Goal: Task Accomplishment & Management: Use online tool/utility

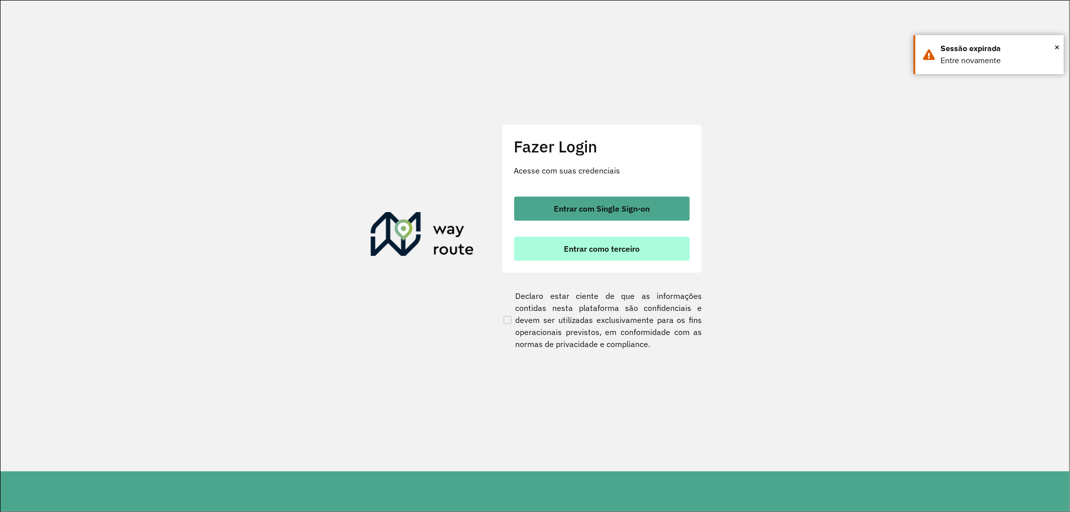
drag, startPoint x: 595, startPoint y: 253, endPoint x: 577, endPoint y: 245, distance: 18.9
click at [595, 253] on span "Entrar como terceiro" at bounding box center [602, 249] width 76 height 8
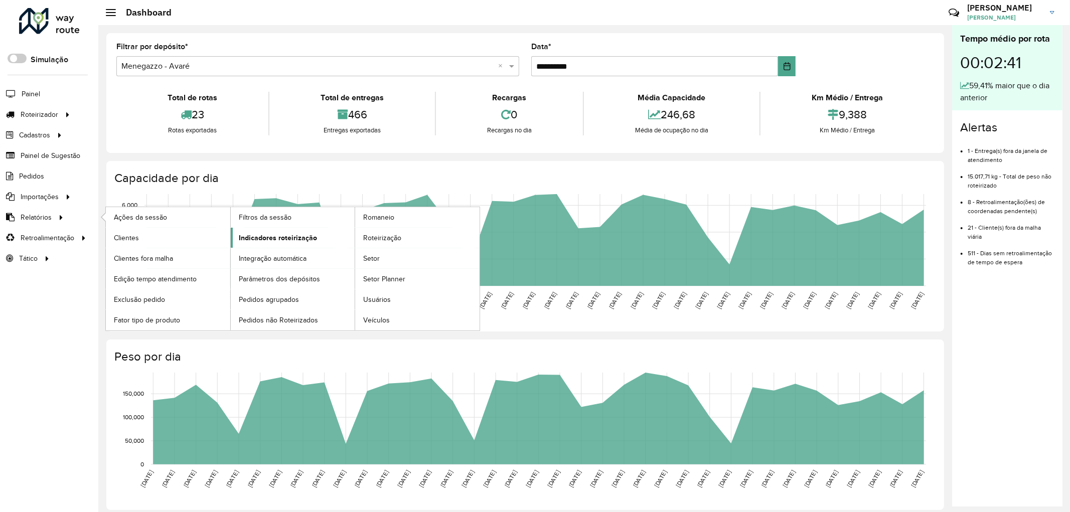
click at [293, 235] on span "Indicadores roteirização" at bounding box center [278, 238] width 78 height 11
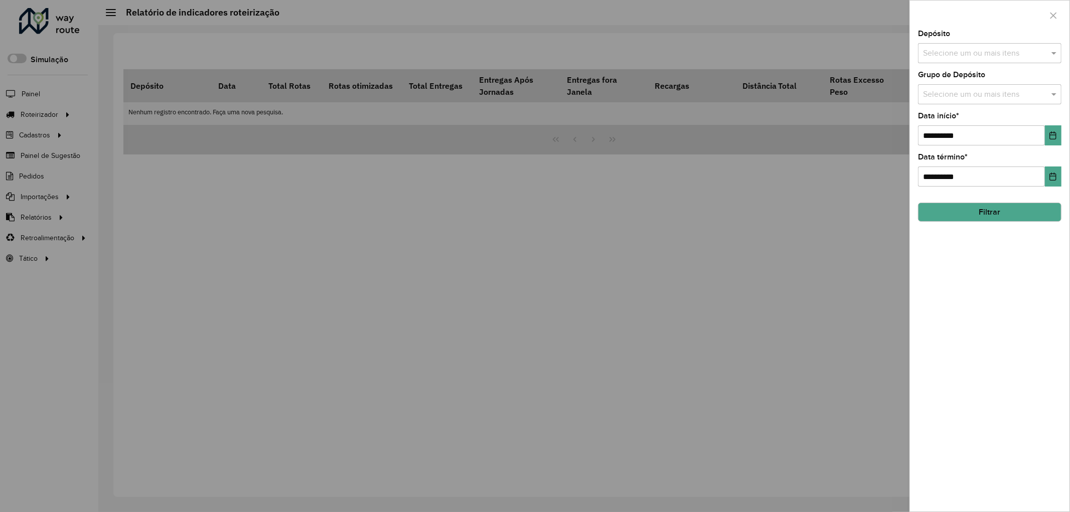
click at [972, 47] on div "Selecione um ou mais itens" at bounding box center [989, 53] width 143 height 20
click at [944, 85] on button "Selecionar Todos" at bounding box center [954, 85] width 64 height 16
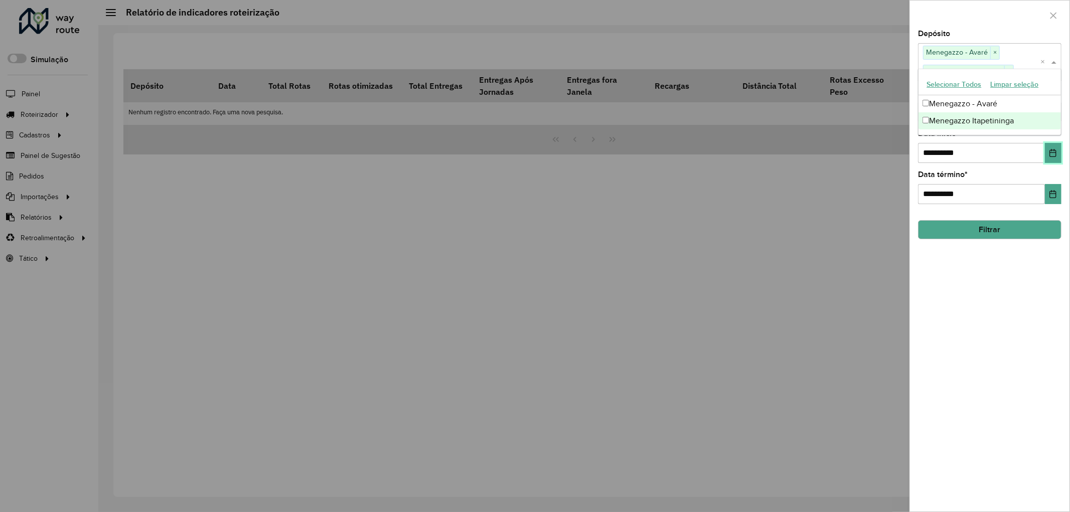
click at [1051, 159] on button "Choose Date" at bounding box center [1053, 153] width 17 height 20
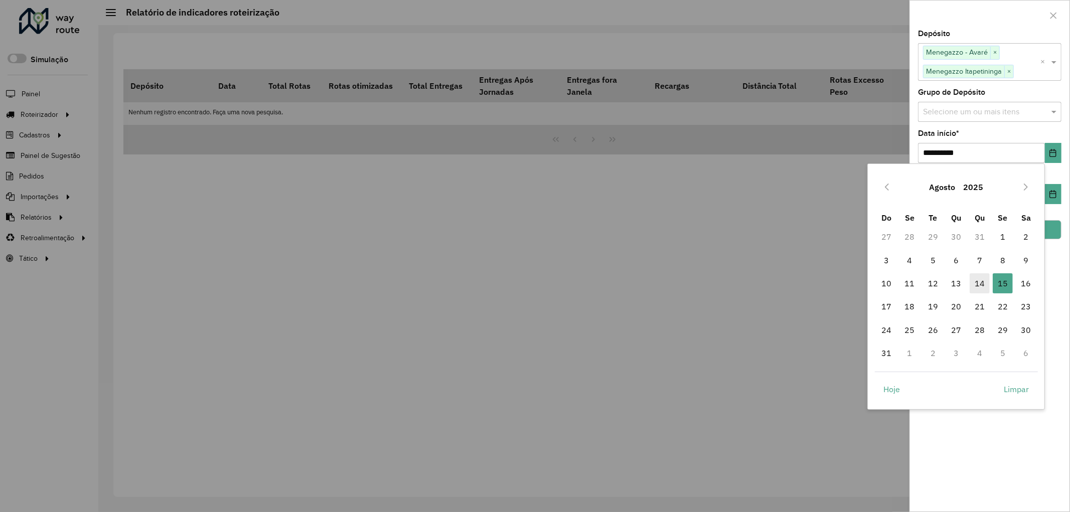
click at [977, 284] on span "14" at bounding box center [980, 283] width 20 height 20
type input "**********"
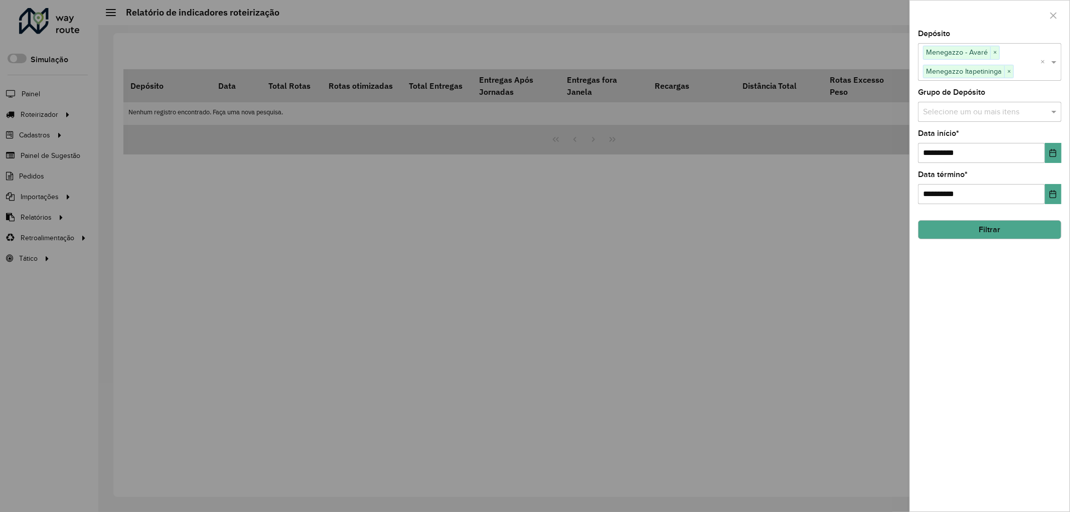
click at [1036, 226] on button "Filtrar" at bounding box center [989, 229] width 143 height 19
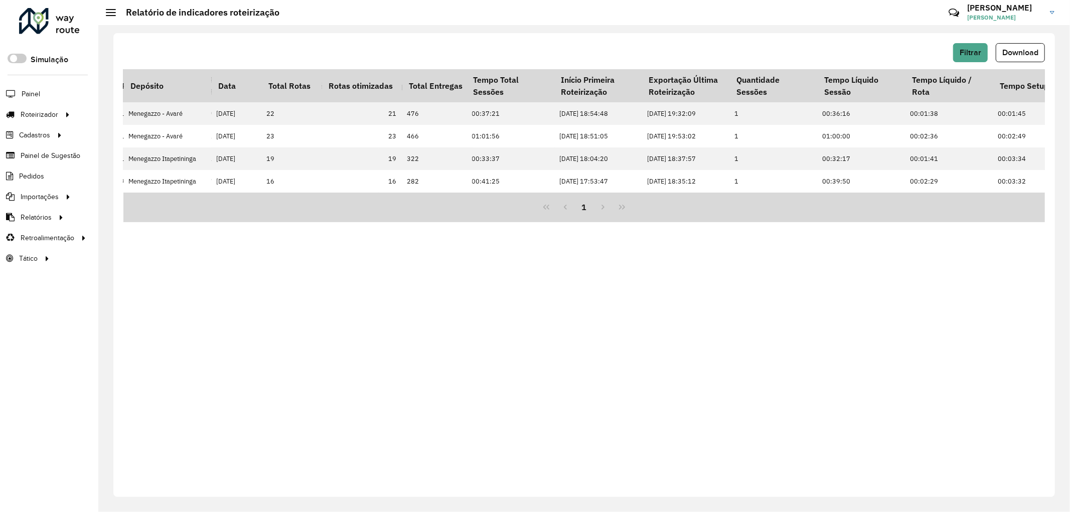
scroll to position [0, 2331]
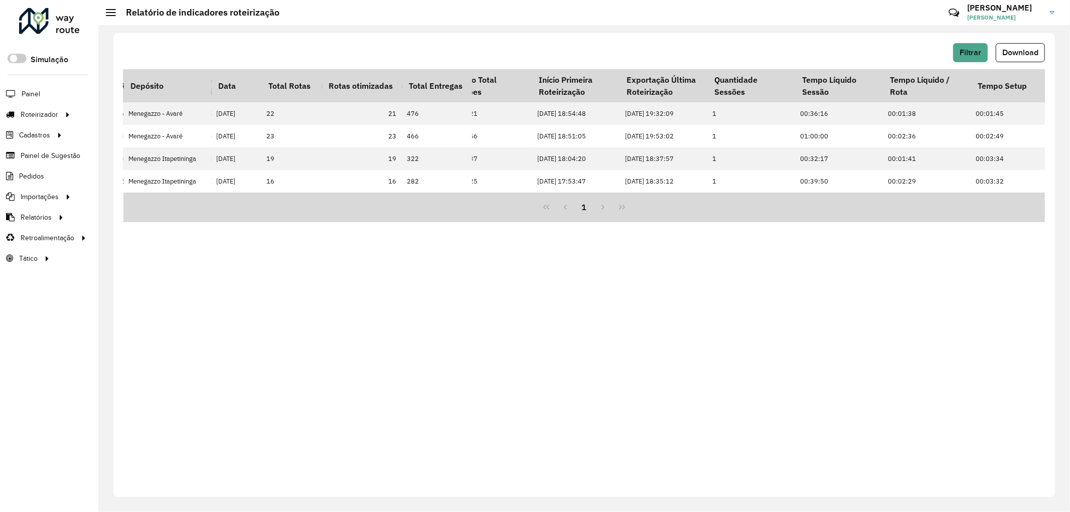
click at [58, 20] on div at bounding box center [49, 21] width 61 height 26
